Goal: Information Seeking & Learning: Learn about a topic

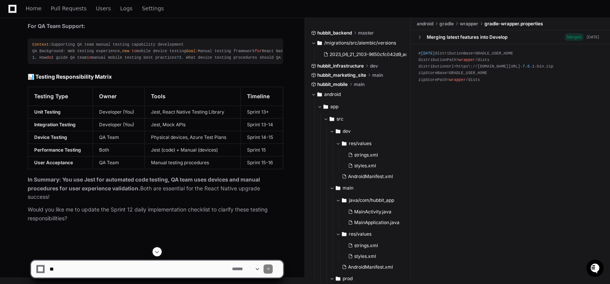
scroll to position [59723, 0]
click at [506, 206] on div "#Fri Jan 31 00:43:17 IST 2025 distributionBase=GRADLE_USER_HOME distributionPat…" at bounding box center [509, 161] width 199 height 235
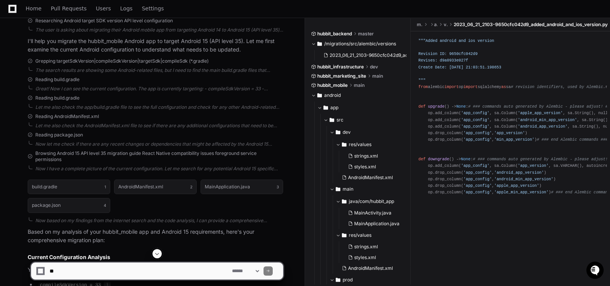
scroll to position [269, 0]
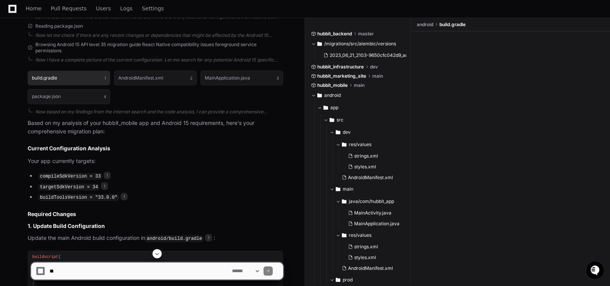
click at [73, 81] on button "build.gradle 1" at bounding box center [69, 78] width 83 height 15
click at [76, 78] on button "build.gradle 1" at bounding box center [69, 78] width 83 height 15
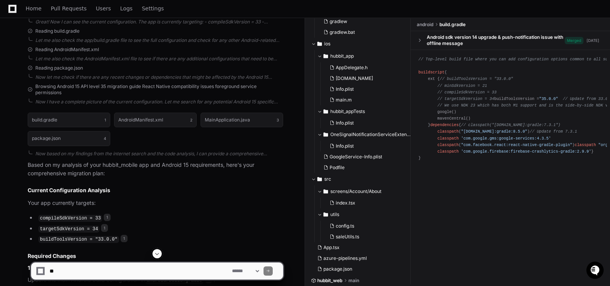
scroll to position [230, 0]
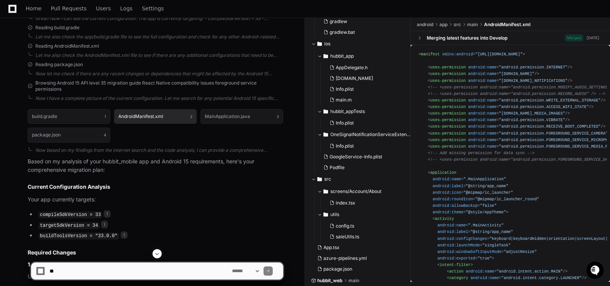
click at [167, 118] on button "AndroidManifest.xml 2" at bounding box center [155, 116] width 83 height 15
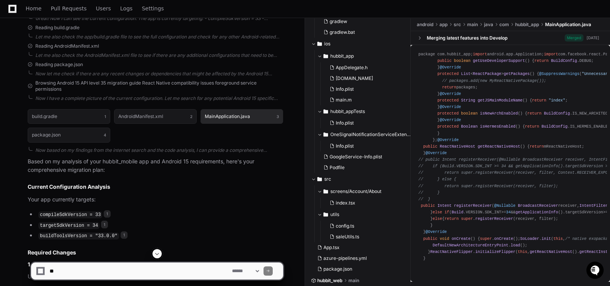
click at [238, 117] on h1 "MainApplication.java" at bounding box center [227, 116] width 45 height 5
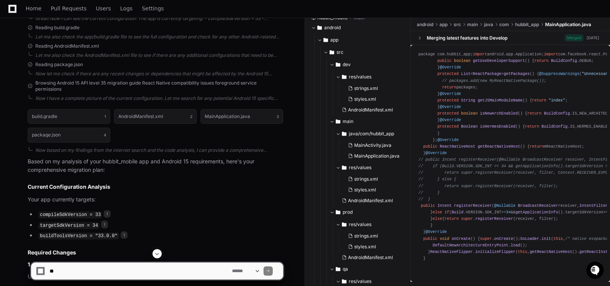
scroll to position [0, 0]
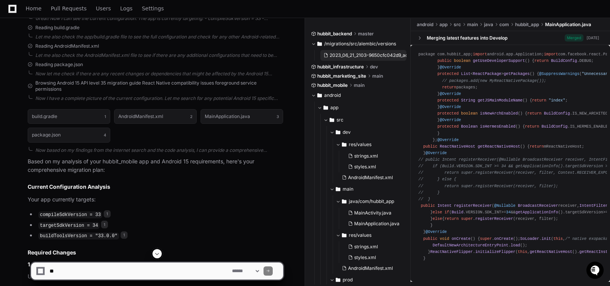
click at [365, 54] on span "2023_06_21_2103-9650cfc042d9_added_android_and_ios_version.py" at bounding box center [402, 55] width 147 height 6
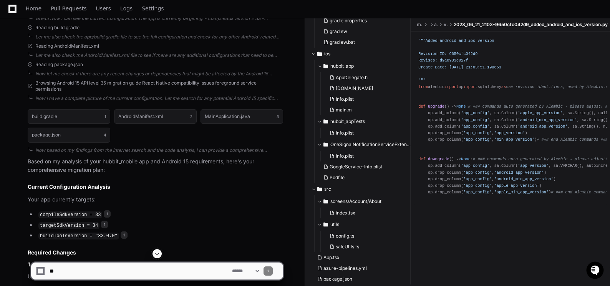
scroll to position [527, 0]
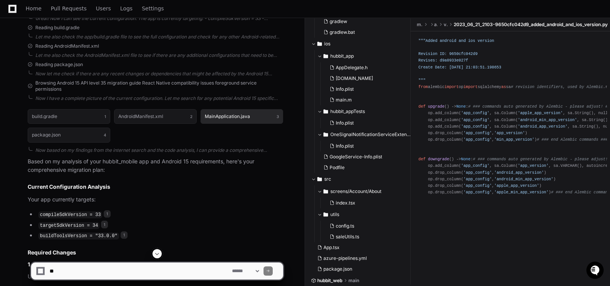
click at [236, 117] on h1 "MainApplication.java" at bounding box center [227, 116] width 45 height 5
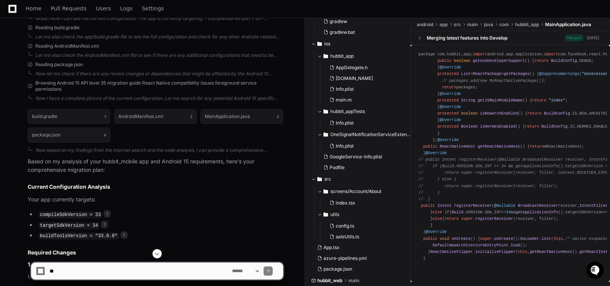
click at [444, 26] on span "app" at bounding box center [443, 24] width 8 height 6
click at [422, 38] on span at bounding box center [418, 37] width 5 height 5
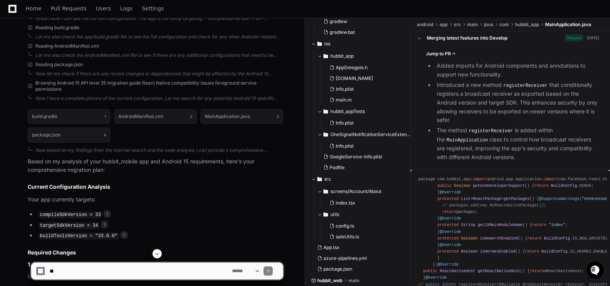
click at [422, 38] on span at bounding box center [418, 37] width 5 height 5
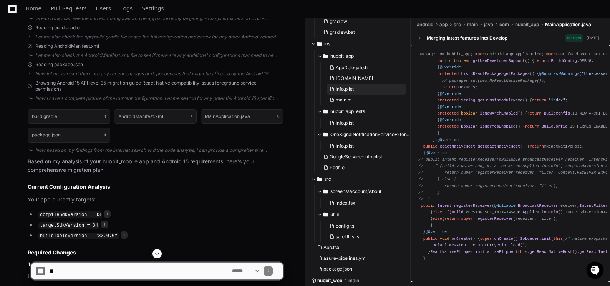
click at [349, 88] on span "Info.plist" at bounding box center [344, 89] width 18 height 6
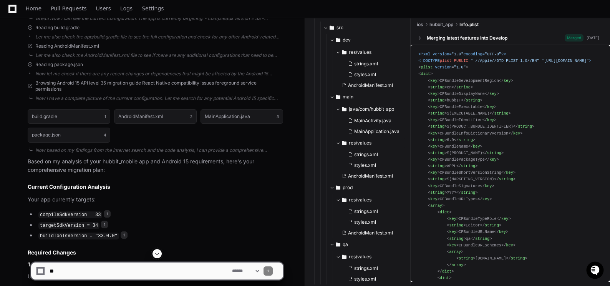
scroll to position [105, 0]
